Goal: Information Seeking & Learning: Learn about a topic

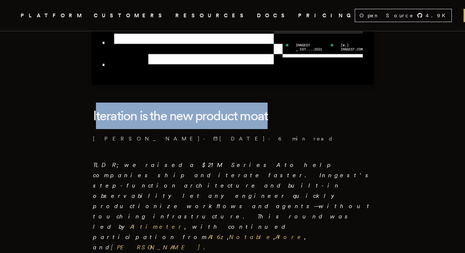
drag, startPoint x: 99, startPoint y: 119, endPoint x: 360, endPoint y: 119, distance: 261.1
click at [361, 120] on h1 "Iteration is the new product moat" at bounding box center [233, 116] width 280 height 26
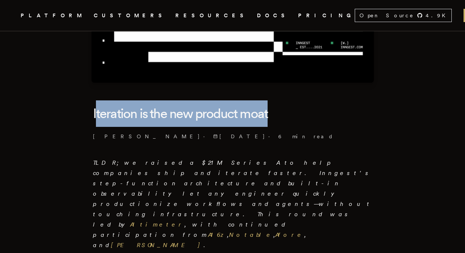
scroll to position [185, 0]
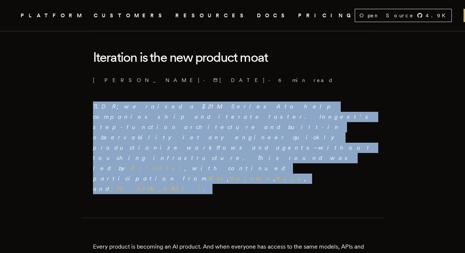
drag, startPoint x: 98, startPoint y: 104, endPoint x: 197, endPoint y: 127, distance: 101.7
click at [197, 128] on p "TLDR; we raised a $21M Series A to help companies ship and iterate faster. Inng…" at bounding box center [233, 148] width 280 height 93
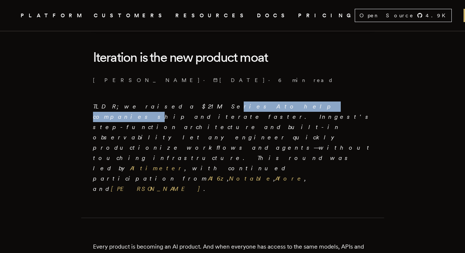
drag, startPoint x: 165, startPoint y: 103, endPoint x: 234, endPoint y: 100, distance: 68.5
click at [234, 103] on em "TLDR; we raised a $21M Series A to help companies ship and iterate faster. Inng…" at bounding box center [233, 147] width 280 height 89
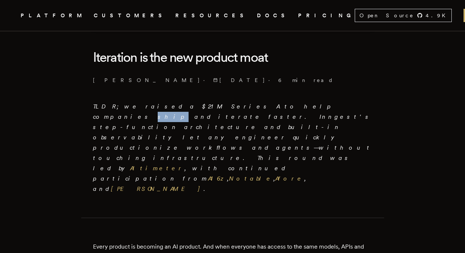
click at [234, 103] on em "TLDR; we raised a $21M Series A to help companies ship and iterate faster. Inng…" at bounding box center [233, 147] width 280 height 89
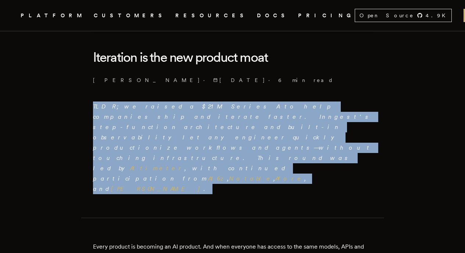
click at [234, 103] on em "TLDR; we raised a $21M Series A to help companies ship and iterate faster. Inng…" at bounding box center [233, 147] width 280 height 89
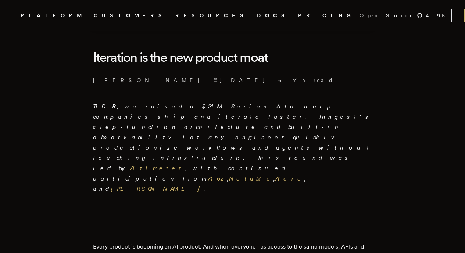
drag, startPoint x: 290, startPoint y: 100, endPoint x: 349, endPoint y: 98, distance: 59.3
click at [349, 102] on p "TLDR; we raised a $21M Series A to help companies ship and iterate faster. Inng…" at bounding box center [233, 148] width 280 height 93
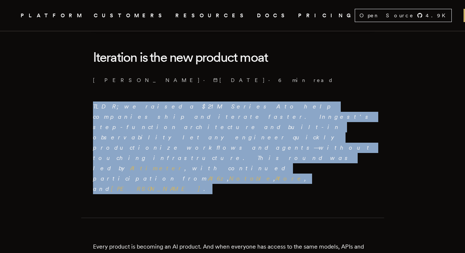
drag, startPoint x: 352, startPoint y: 101, endPoint x: 239, endPoint y: 101, distance: 113.6
click at [246, 102] on p "TLDR; we raised a $21M Series A to help companies ship and iterate faster. Inng…" at bounding box center [233, 148] width 280 height 93
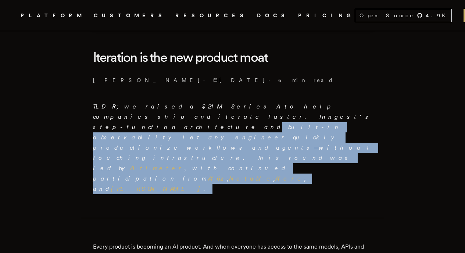
drag, startPoint x: 145, startPoint y: 114, endPoint x: 204, endPoint y: 128, distance: 60.1
click at [201, 127] on p "TLDR; we raised a $21M Series A to help companies ship and iterate faster. Inng…" at bounding box center [233, 148] width 280 height 93
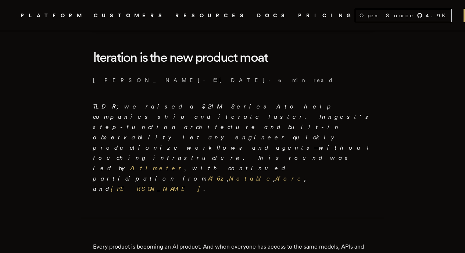
click at [219, 132] on p "TLDR; we raised a $21M Series A to help companies ship and iterate faster. Inng…" at bounding box center [233, 148] width 280 height 93
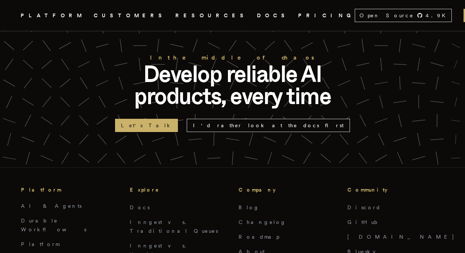
scroll to position [1861, 0]
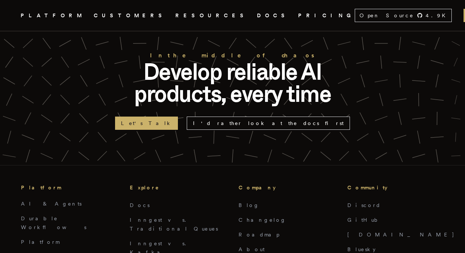
drag, startPoint x: 47, startPoint y: 183, endPoint x: 191, endPoint y: 191, distance: 144.4
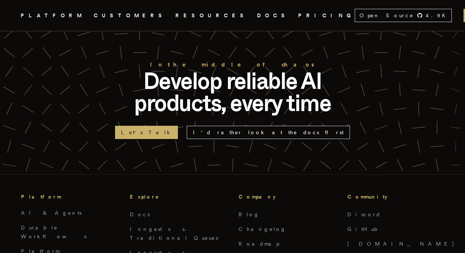
scroll to position [1850, 0]
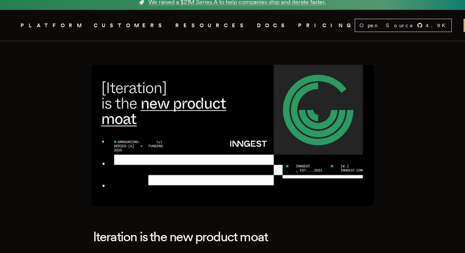
scroll to position [0, 0]
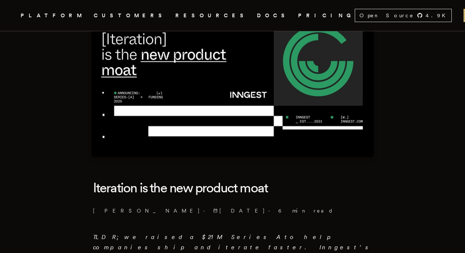
scroll to position [69, 0]
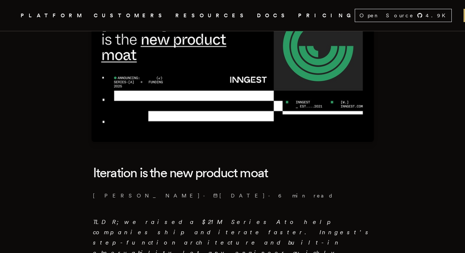
drag, startPoint x: 32, startPoint y: 28, endPoint x: 33, endPoint y: 22, distance: 6.4
click at [32, 28] on nav "Inngest .cls-1 { fill: #FAFAF9; } PLATFORM CUSTOMERS RESOURCES DOCS PRICING Ope…" at bounding box center [232, 15] width 465 height 31
click at [14, 21] on link "Inngest .cls-1 { fill: #FAFAF9; }" at bounding box center [12, 15] width 4 height 13
